Goal: Task Accomplishment & Management: Manage account settings

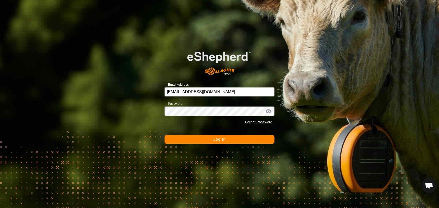
click at [218, 141] on span "Log In" at bounding box center [219, 139] width 12 height 4
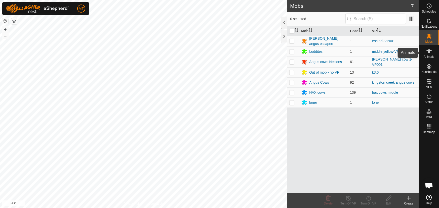
click at [431, 51] on icon at bounding box center [429, 51] width 6 height 6
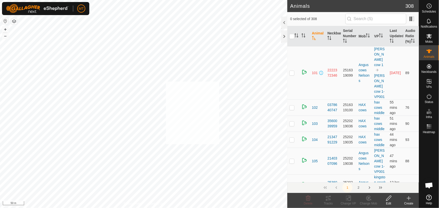
checkbox input "true"
click at [298, 35] on th at bounding box center [293, 36] width 12 height 20
click at [295, 36] on icon "Activate to sort" at bounding box center [296, 35] width 4 height 4
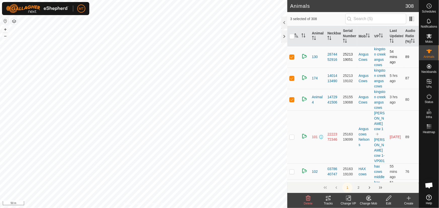
click at [290, 58] on p-checkbox at bounding box center [291, 57] width 5 height 4
checkbox input "false"
click at [292, 58] on p-checkbox at bounding box center [291, 57] width 5 height 4
checkbox input "false"
click at [291, 59] on p-checkbox at bounding box center [291, 57] width 5 height 4
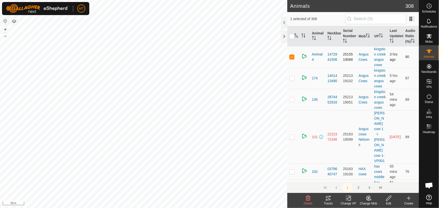
checkbox input "false"
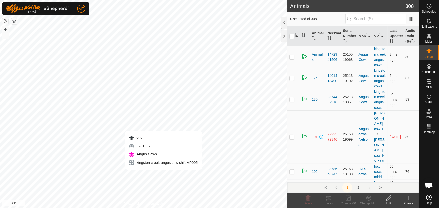
checkbox input "true"
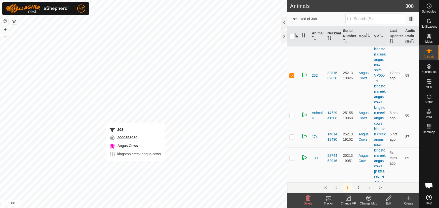
checkbox input "true"
checkbox input "false"
